Goal: Information Seeking & Learning: Learn about a topic

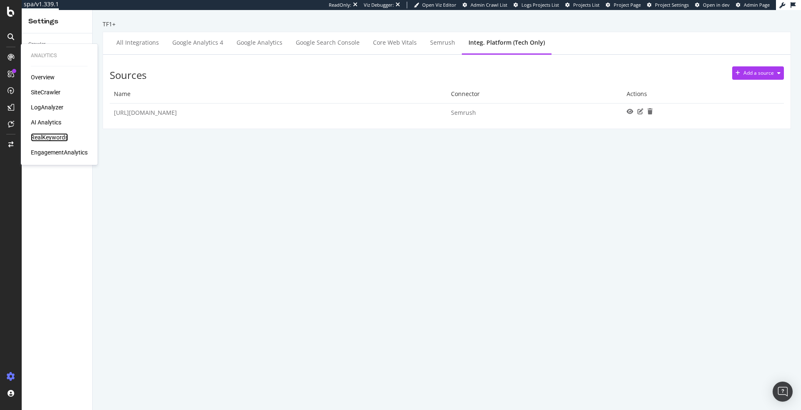
click at [60, 136] on div "RealKeywords" at bounding box center [49, 137] width 37 height 8
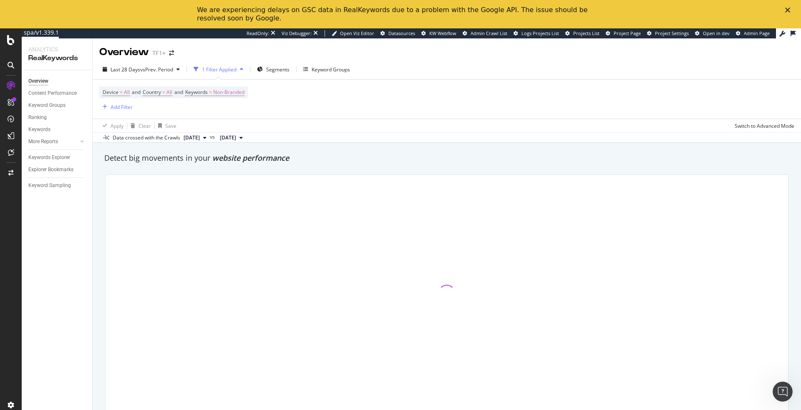
click at [54, 152] on div "Keywords Explorer" at bounding box center [60, 157] width 64 height 12
click at [54, 158] on div "Keywords Explorer" at bounding box center [49, 157] width 42 height 9
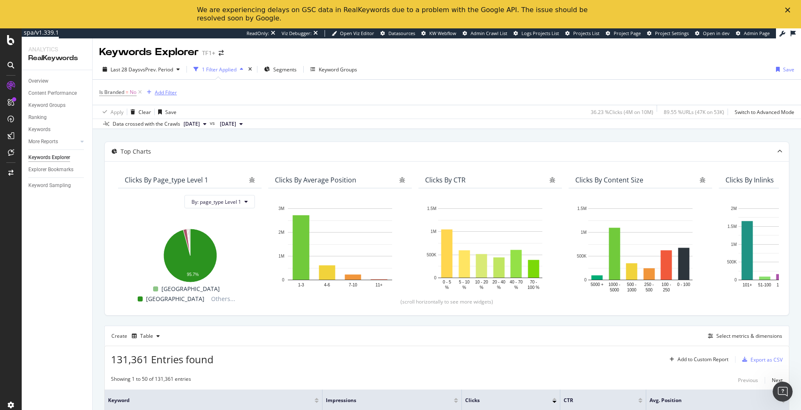
click at [166, 95] on div "Add Filter" at bounding box center [166, 92] width 22 height 7
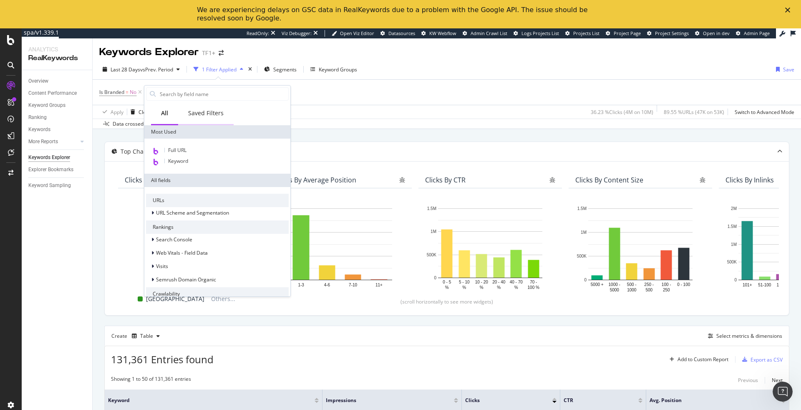
click at [222, 116] on div "Saved Filters" at bounding box center [205, 113] width 55 height 23
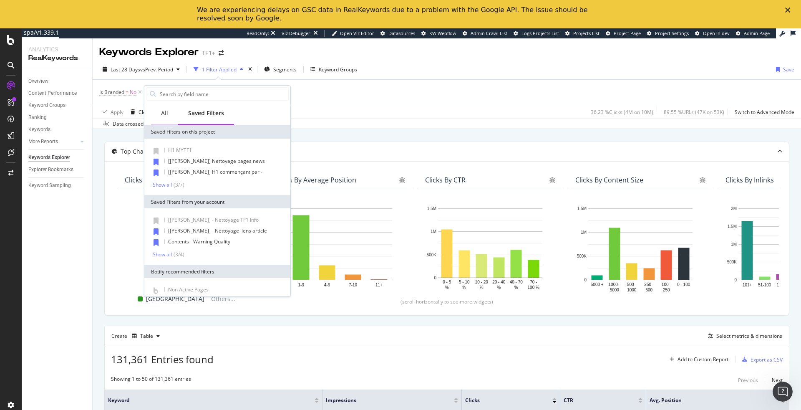
click at [166, 116] on div "All" at bounding box center [164, 113] width 7 height 8
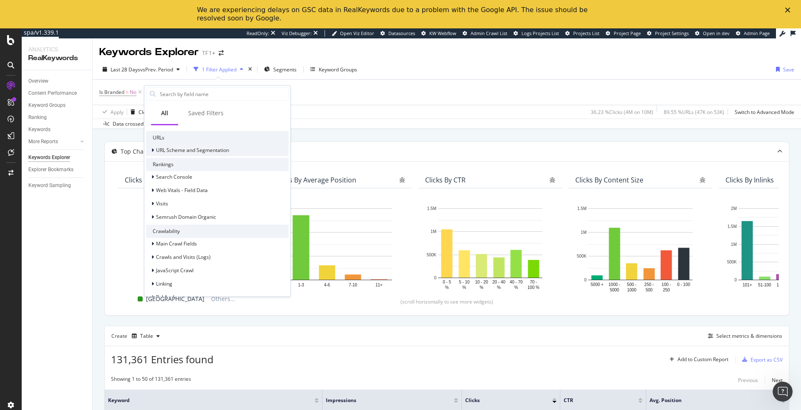
scroll to position [63, 0]
click at [180, 216] on span "Semrush Domain Organic" at bounding box center [186, 216] width 60 height 7
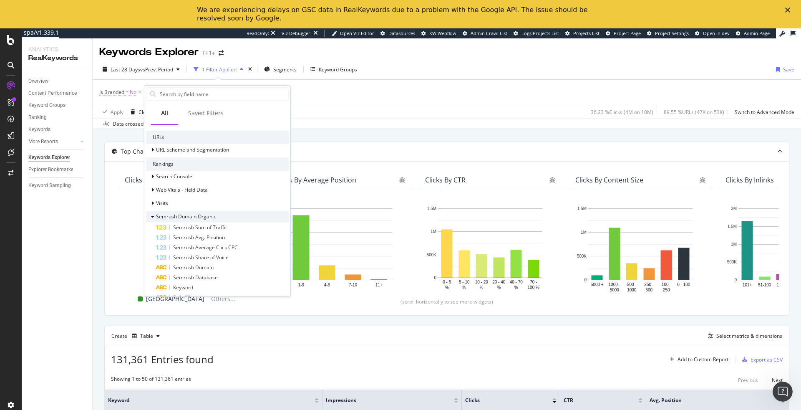
scroll to position [67, 0]
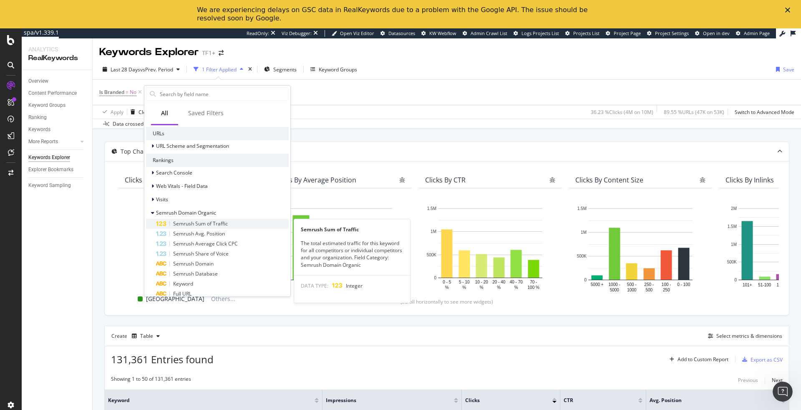
click at [182, 221] on span "Semrush Sum of Traffic" at bounding box center [200, 223] width 55 height 7
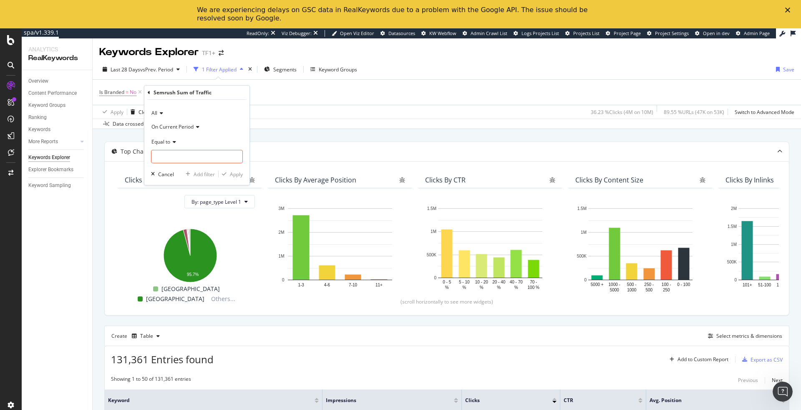
click at [165, 115] on div "All" at bounding box center [197, 112] width 92 height 13
click at [183, 112] on div "All" at bounding box center [197, 112] width 92 height 13
